Goal: Information Seeking & Learning: Find specific page/section

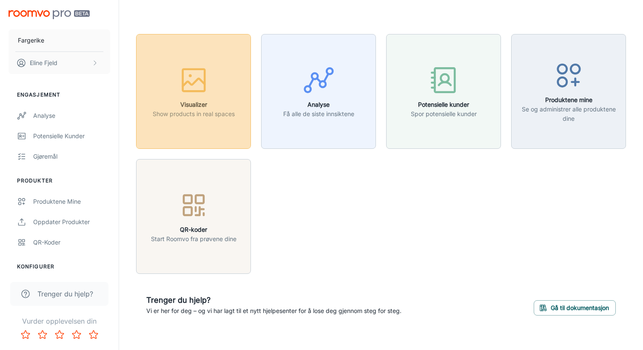
click at [215, 93] on div "button" at bounding box center [194, 81] width 82 height 35
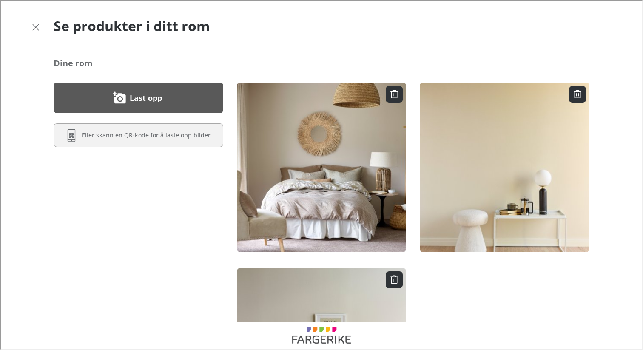
click at [155, 89] on button "Last opp" at bounding box center [138, 97] width 170 height 31
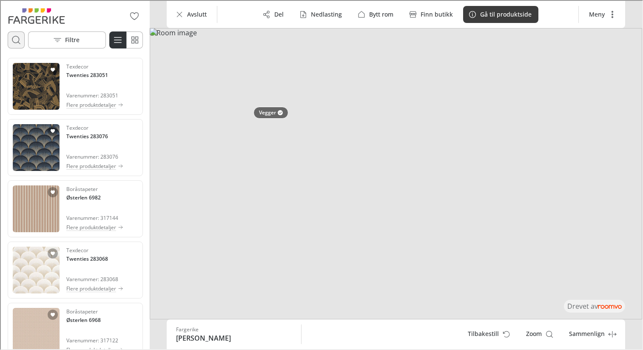
click at [15, 36] on icon "Åpne søkeboks" at bounding box center [15, 39] width 10 height 10
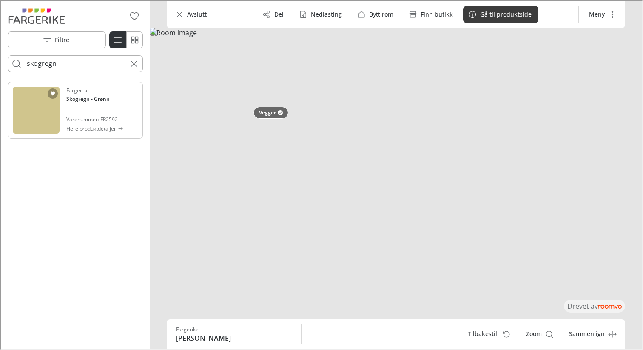
click at [66, 108] on div "Fargerike Skogregn - Grønn Varenummer: FR2592 Flere produktdetaljer" at bounding box center [94, 109] width 57 height 47
click at [92, 65] on input "skogregn" at bounding box center [74, 63] width 97 height 14
type input "fjelleng"
click at [85, 106] on div "Fargerike Fjelleng - Grønn Varenummer: FR2594 Flere produktdetaljer" at bounding box center [94, 109] width 57 height 47
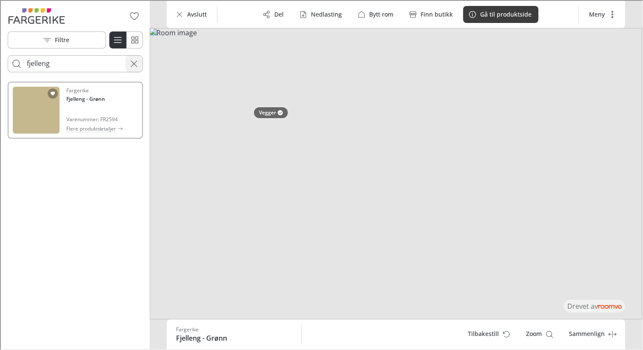
click at [131, 61] on icon "Cancel search" at bounding box center [133, 63] width 10 height 10
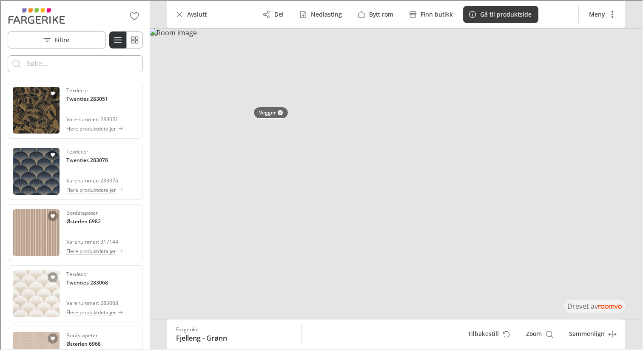
click at [99, 69] on input "Enter products to search for" at bounding box center [74, 63] width 97 height 14
type input "himmelkyss"
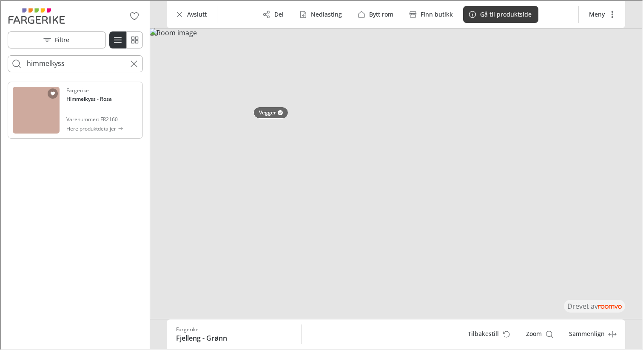
click at [74, 109] on div "Fargerike Himmelkyss - [PERSON_NAME]: FR2160 Flere produktdetaljer" at bounding box center [94, 109] width 57 height 47
click at [136, 69] on button "Cancel search" at bounding box center [133, 62] width 17 height 17
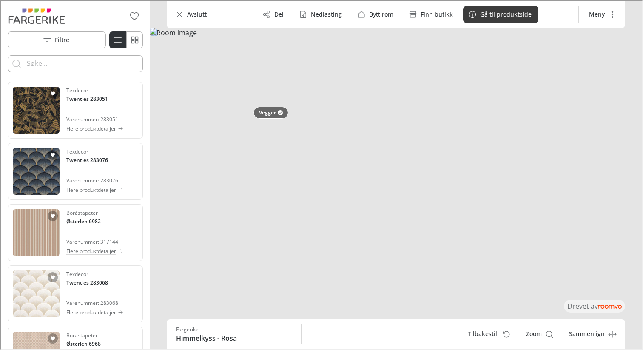
click at [93, 66] on input "Enter products to search for" at bounding box center [74, 63] width 97 height 14
type input "ønsketegn"
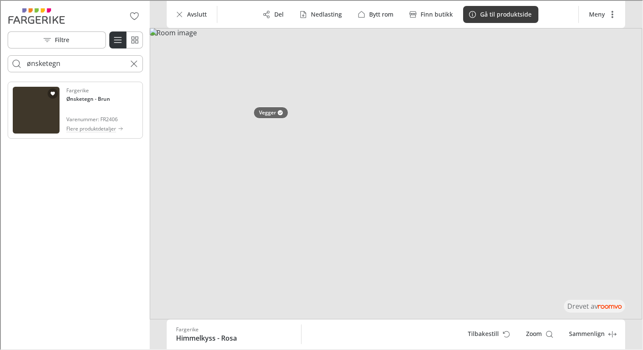
click at [83, 117] on span "Varenummer: FR2406" at bounding box center [94, 119] width 57 height 8
click at [136, 61] on icon "Cancel search" at bounding box center [133, 63] width 10 height 10
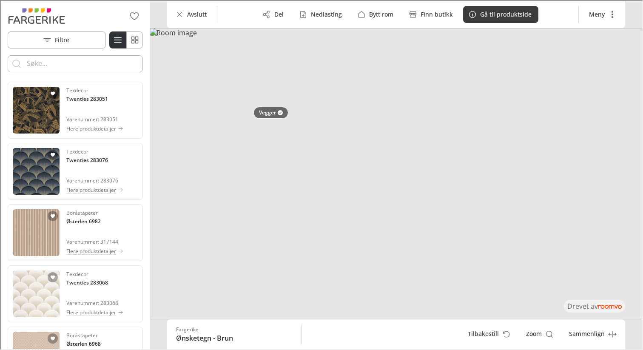
click at [79, 59] on input "Enter products to search for" at bounding box center [74, 63] width 97 height 14
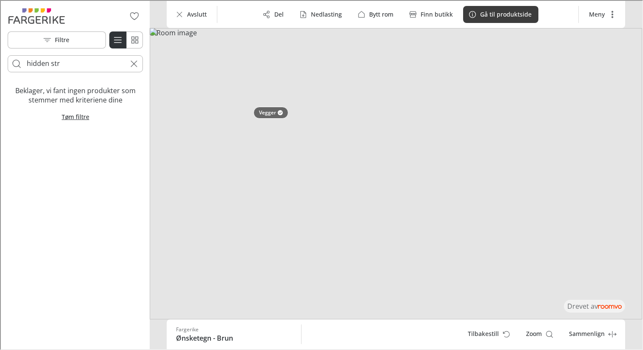
click at [69, 67] on input "hidden str" at bounding box center [74, 63] width 97 height 14
type input "hidden"
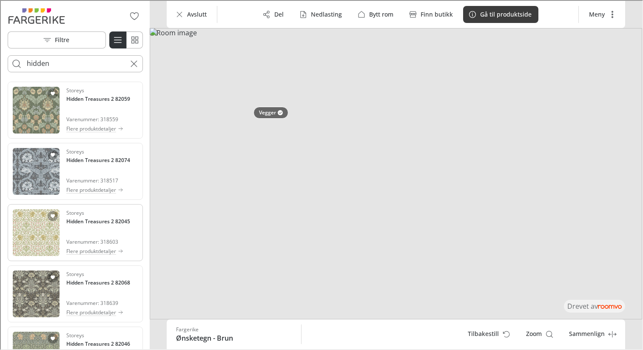
click at [74, 222] on h4 "Hidden Treasures 2 82045" at bounding box center [98, 221] width 64 height 8
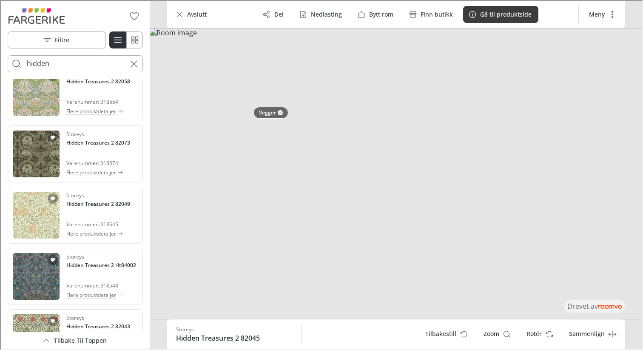
scroll to position [1253, 0]
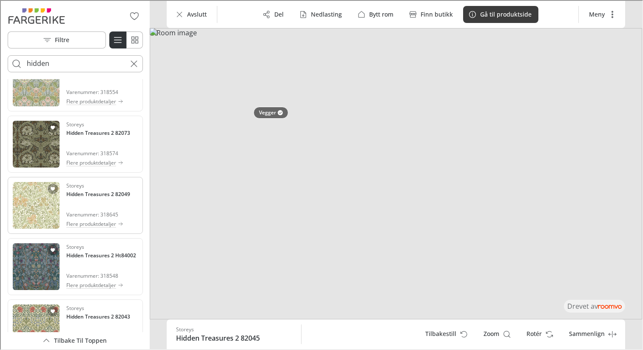
click at [97, 203] on div "Storeys Hidden Treasures 2 82049 Varenummer: 318645 Flere produktdetaljer" at bounding box center [98, 204] width 64 height 47
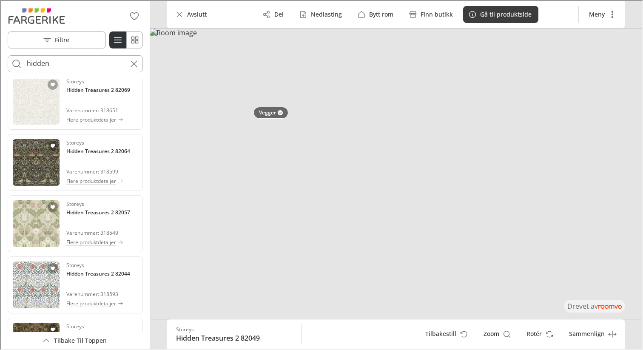
scroll to position [1799, 0]
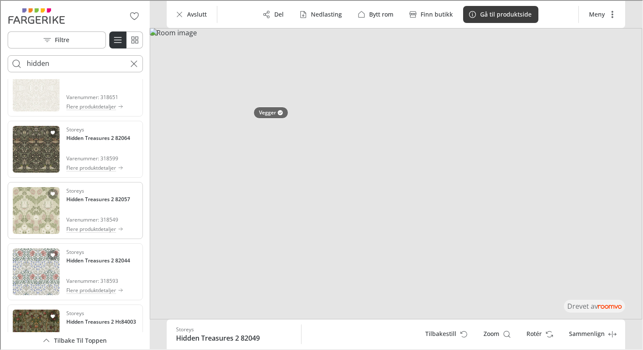
click at [37, 221] on img "See Hidden Treasures 2 82057 in the room" at bounding box center [35, 209] width 47 height 47
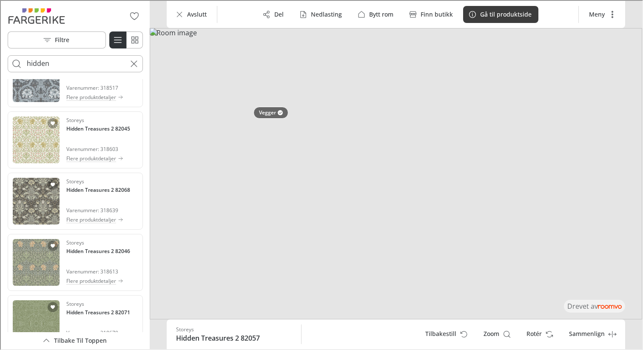
scroll to position [0, 0]
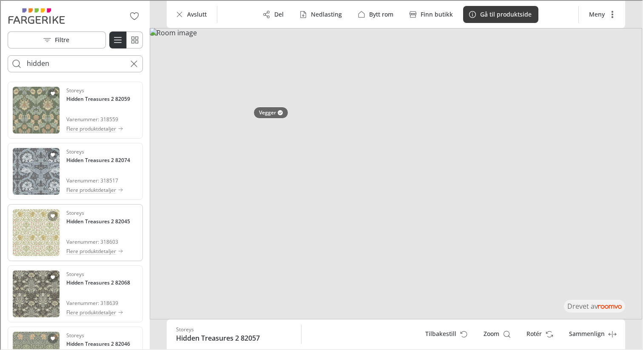
click at [90, 234] on div "Storeys Hidden Treasures 2 82045 Varenummer: 318603 Flere produktdetaljer" at bounding box center [98, 231] width 64 height 47
